Goal: Share content

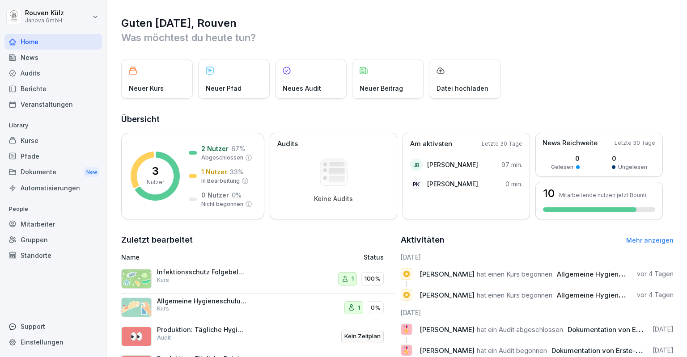
click at [39, 173] on div "Dokumente New" at bounding box center [53, 172] width 98 height 17
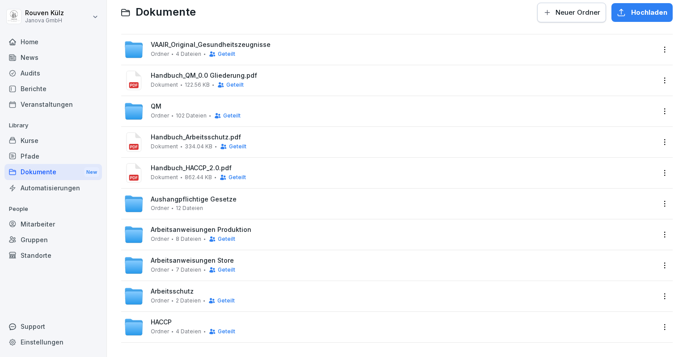
scroll to position [31, 0]
click at [276, 292] on div "Arbeitsschutz Ordner 2 Dateien Geteilt" at bounding box center [390, 297] width 532 height 20
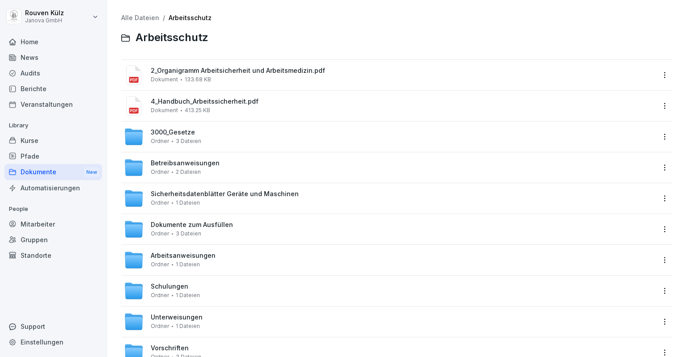
click at [147, 15] on link "Alle Dateien" at bounding box center [140, 18] width 38 height 8
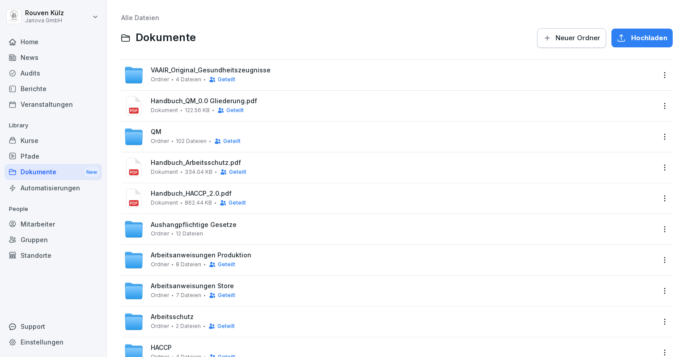
scroll to position [32, 0]
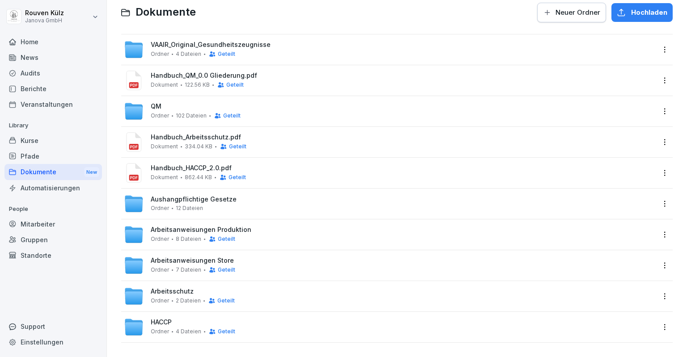
click at [252, 198] on div "Aushangpflichtige Gesetze Ordner 12 Dateien" at bounding box center [390, 204] width 532 height 20
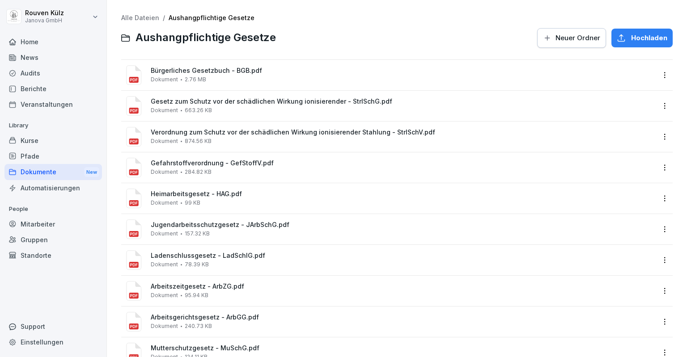
click at [138, 14] on link "Alle Dateien" at bounding box center [140, 18] width 38 height 8
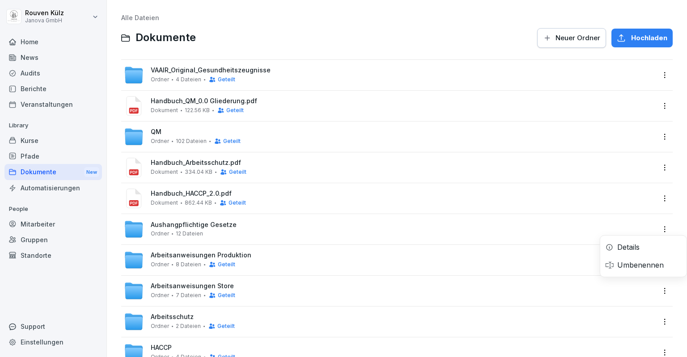
click at [659, 231] on html "[PERSON_NAME] Janova GmbH Home News Audits Berichte Veranstaltungen Library Kur…" at bounding box center [343, 178] width 687 height 357
click at [653, 249] on div "Details" at bounding box center [643, 247] width 86 height 18
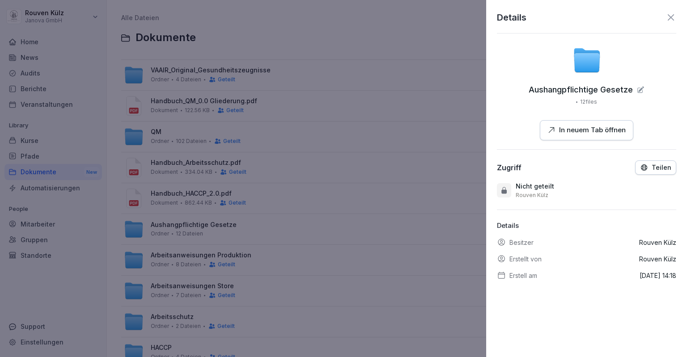
click at [652, 164] on p "Teilen" at bounding box center [662, 167] width 20 height 7
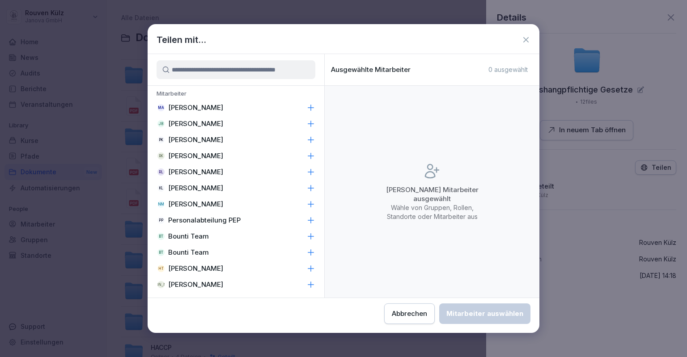
scroll to position [333, 0]
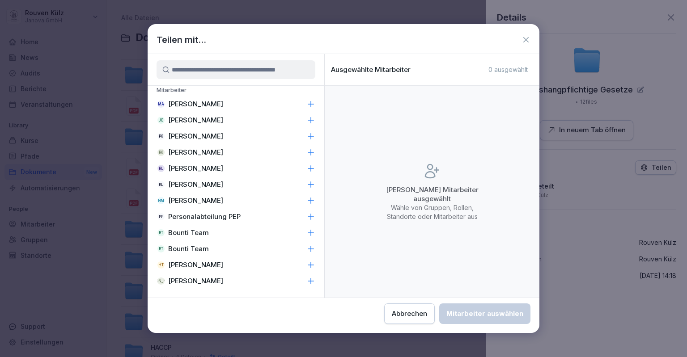
click at [308, 264] on icon at bounding box center [311, 266] width 6 height 6
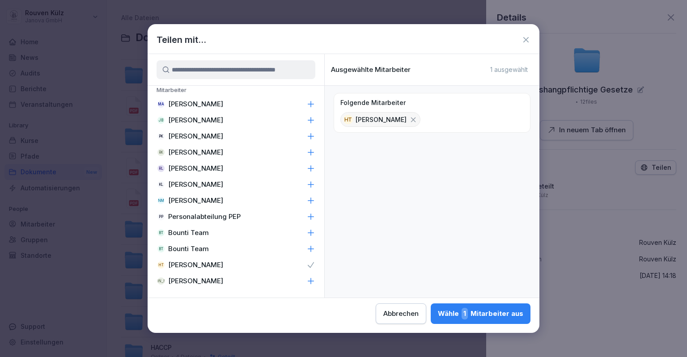
click at [488, 310] on div "Wähle 1 Mitarbeiter aus" at bounding box center [480, 314] width 85 height 12
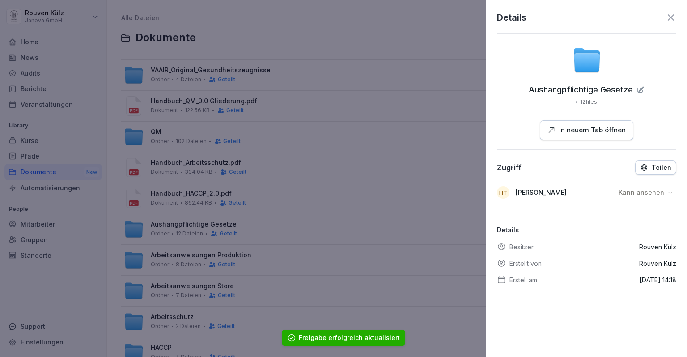
click at [663, 9] on div "Details Aushangpflichtige Gesetze 12 files In neuem Tab öffnen Zugriff Teilen H…" at bounding box center [586, 178] width 201 height 357
click at [668, 19] on icon at bounding box center [671, 17] width 6 height 6
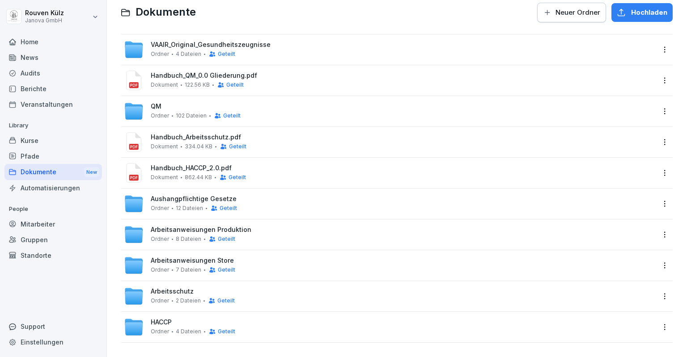
scroll to position [0, 0]
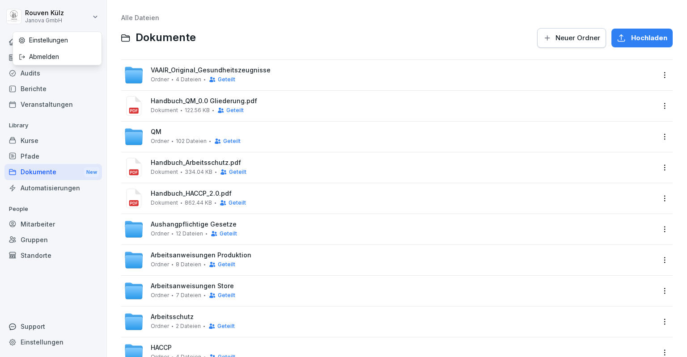
click at [85, 13] on html "[PERSON_NAME] Janova GmbH Home News Audits Berichte Veranstaltungen Library Kur…" at bounding box center [343, 178] width 687 height 357
click at [74, 55] on div "Abmelden" at bounding box center [57, 56] width 89 height 17
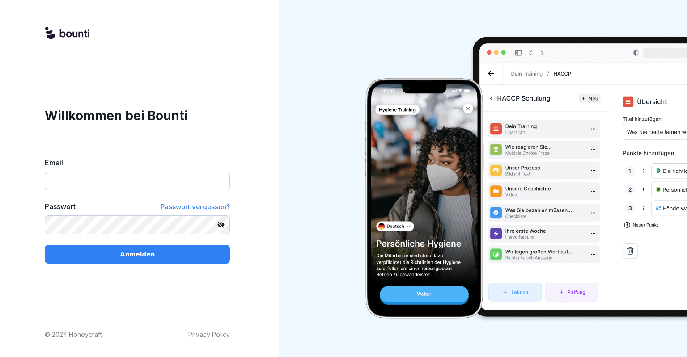
type input "**********"
